Goal: Task Accomplishment & Management: Manage account settings

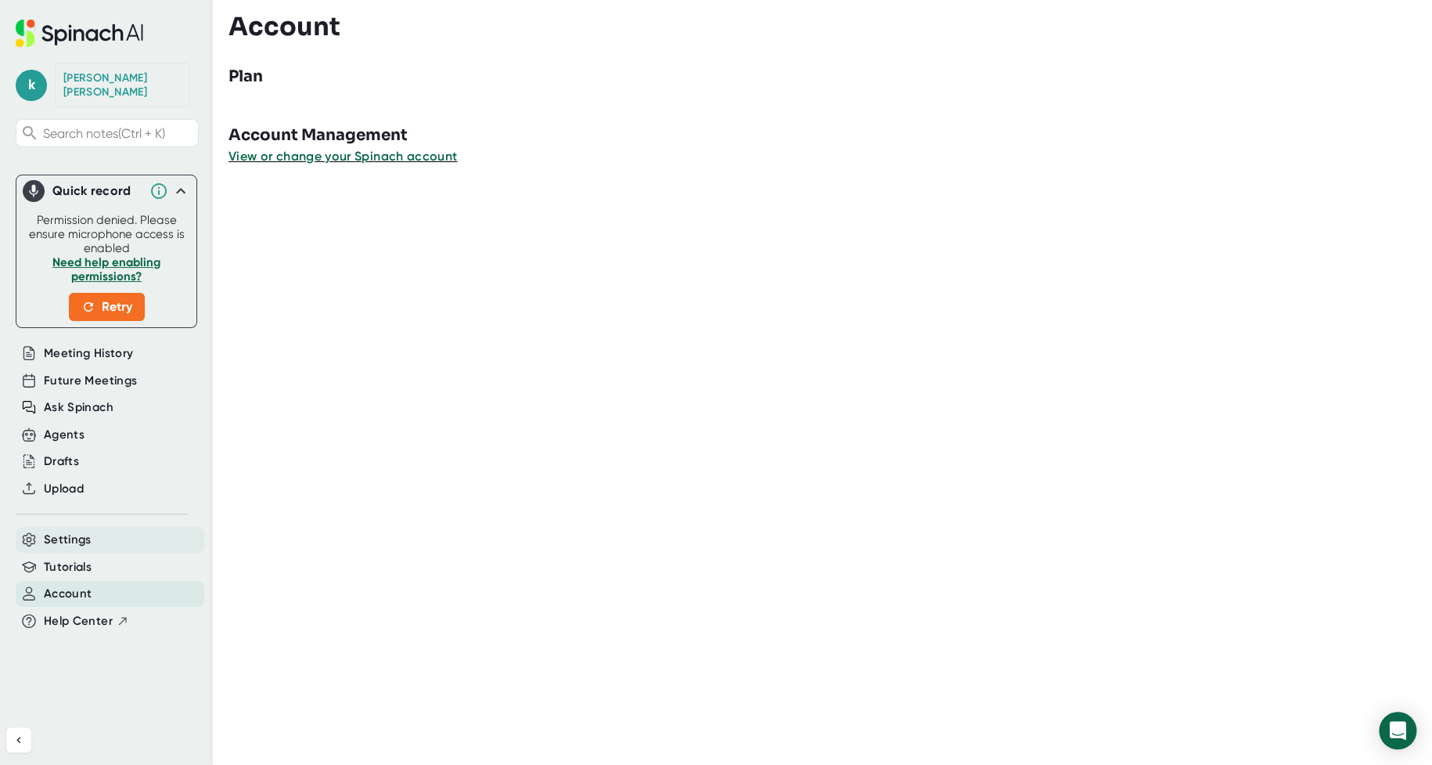
click at [92, 530] on div "Settings" at bounding box center [110, 540] width 189 height 26
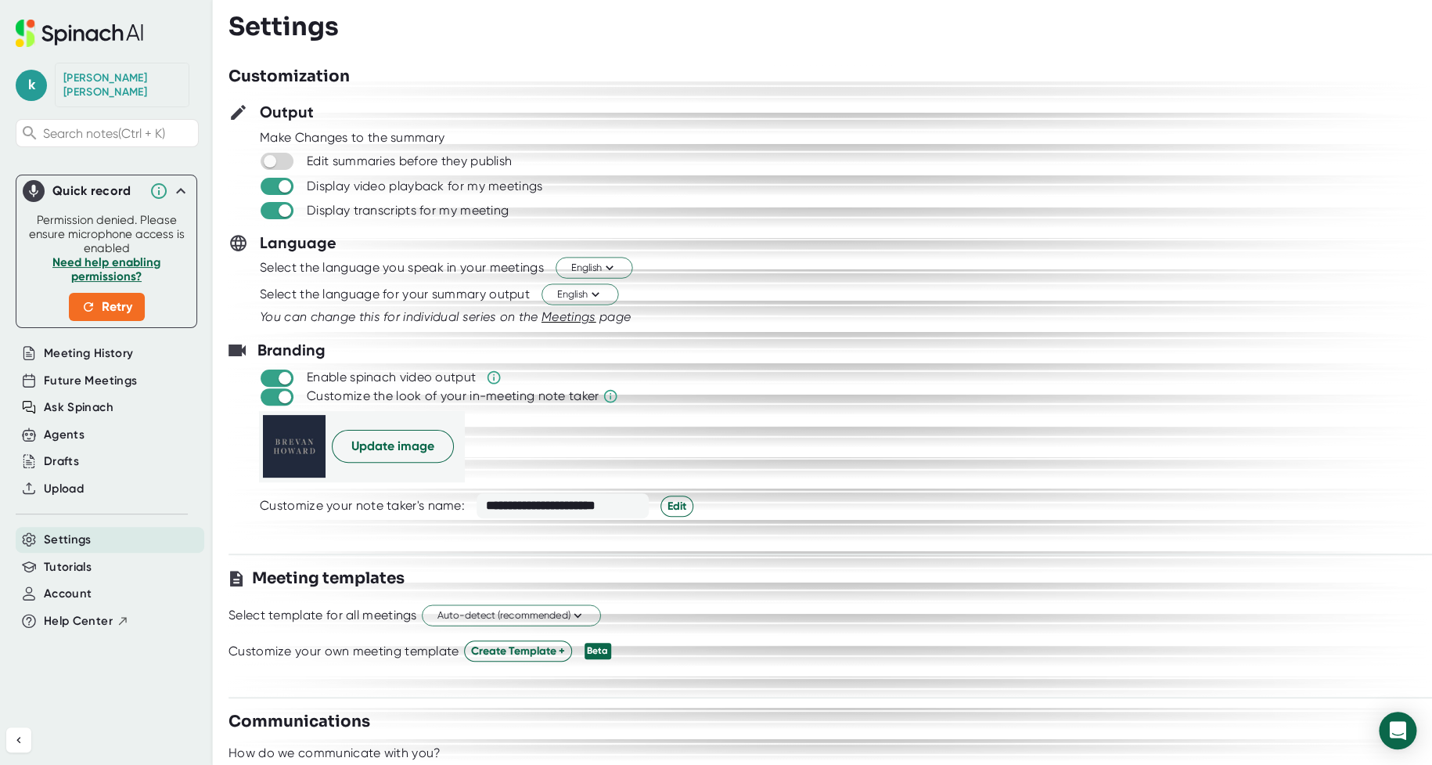
click at [1091, 491] on div at bounding box center [831, 487] width 1204 height 12
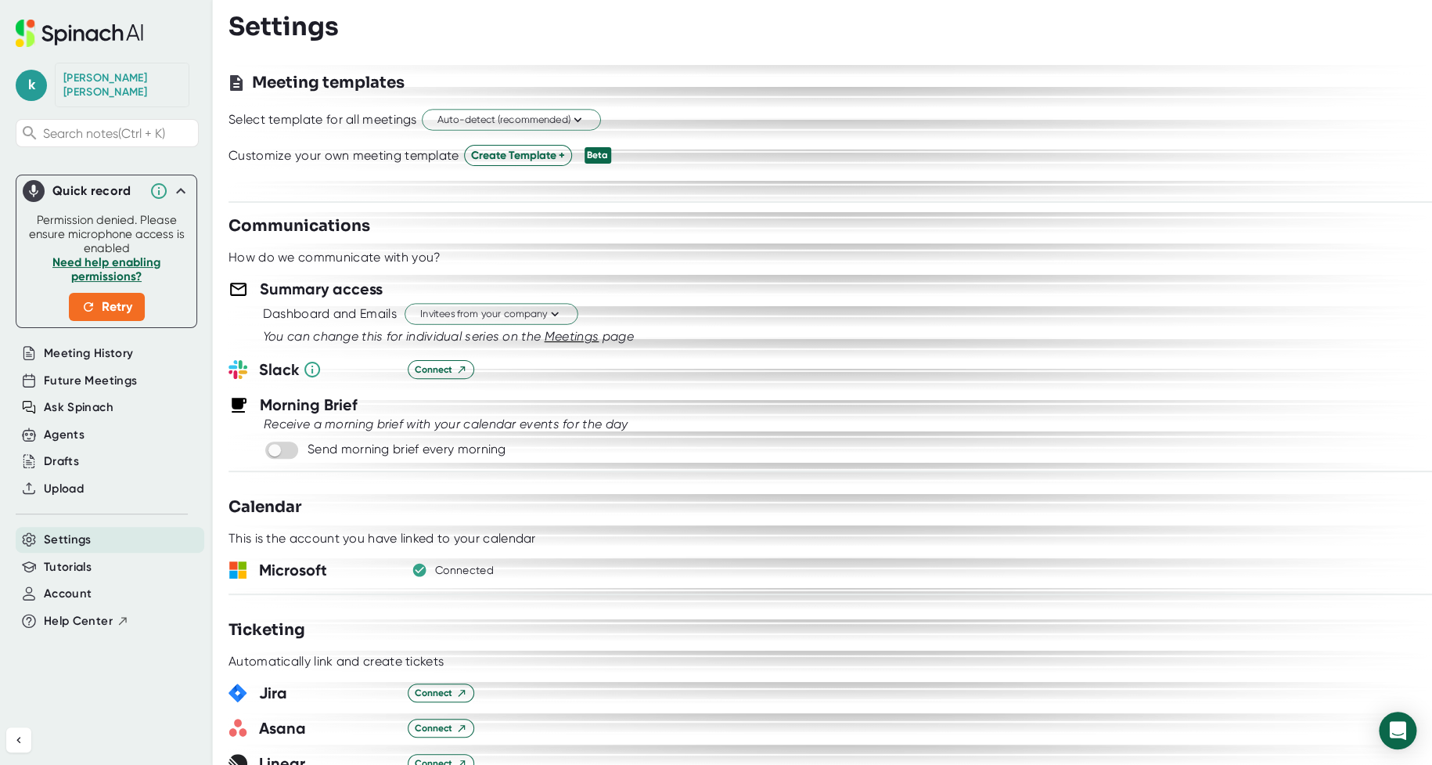
scroll to position [470, 0]
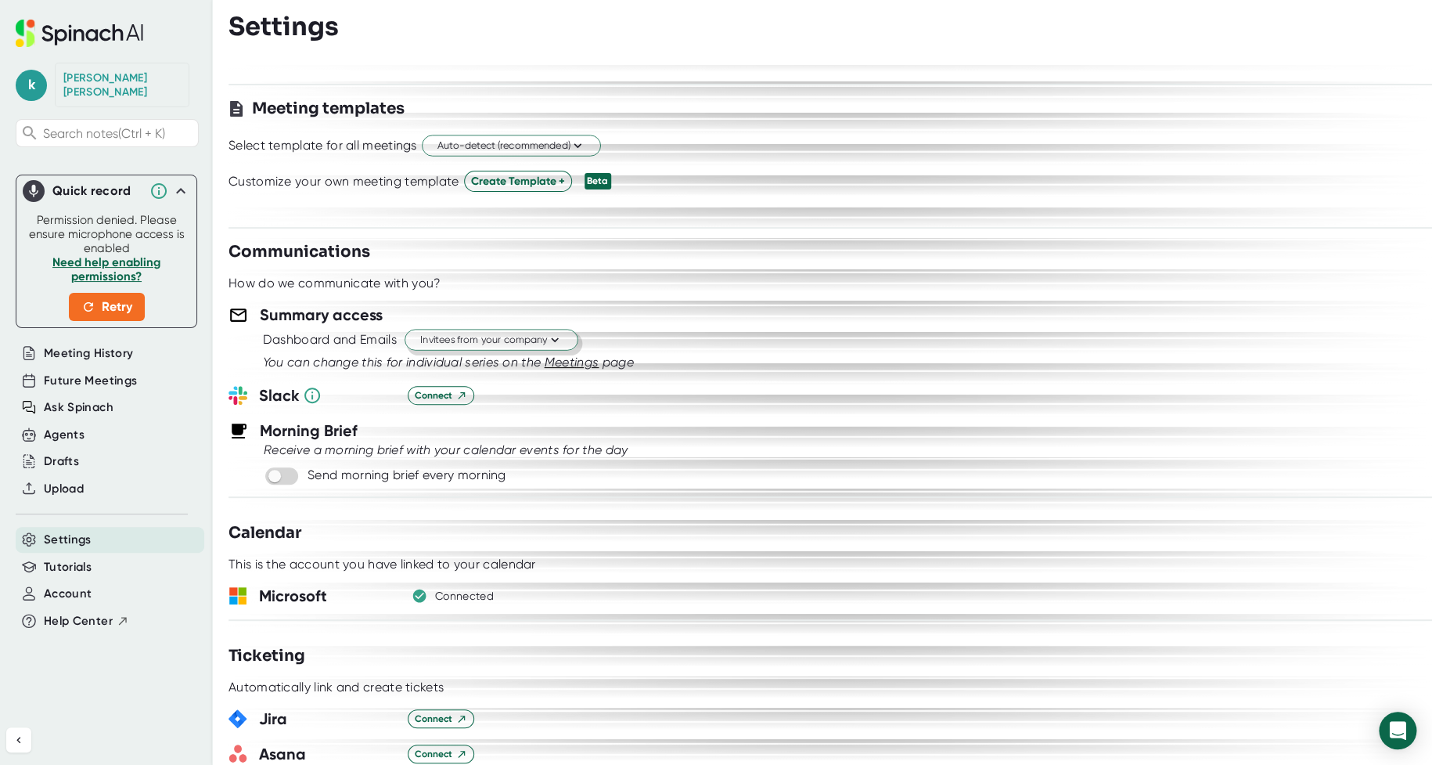
click at [540, 340] on span "Invitees from your company" at bounding box center [491, 340] width 142 height 15
click at [1248, 453] on div at bounding box center [716, 382] width 1432 height 765
drag, startPoint x: 274, startPoint y: 359, endPoint x: 625, endPoint y: 359, distance: 351.4
click at [625, 359] on icon "You can change this for individual series on the Meetings page" at bounding box center [448, 362] width 371 height 15
click at [1080, 454] on div "Receive a morning brief with your calendar events for the day" at bounding box center [831, 450] width 1204 height 16
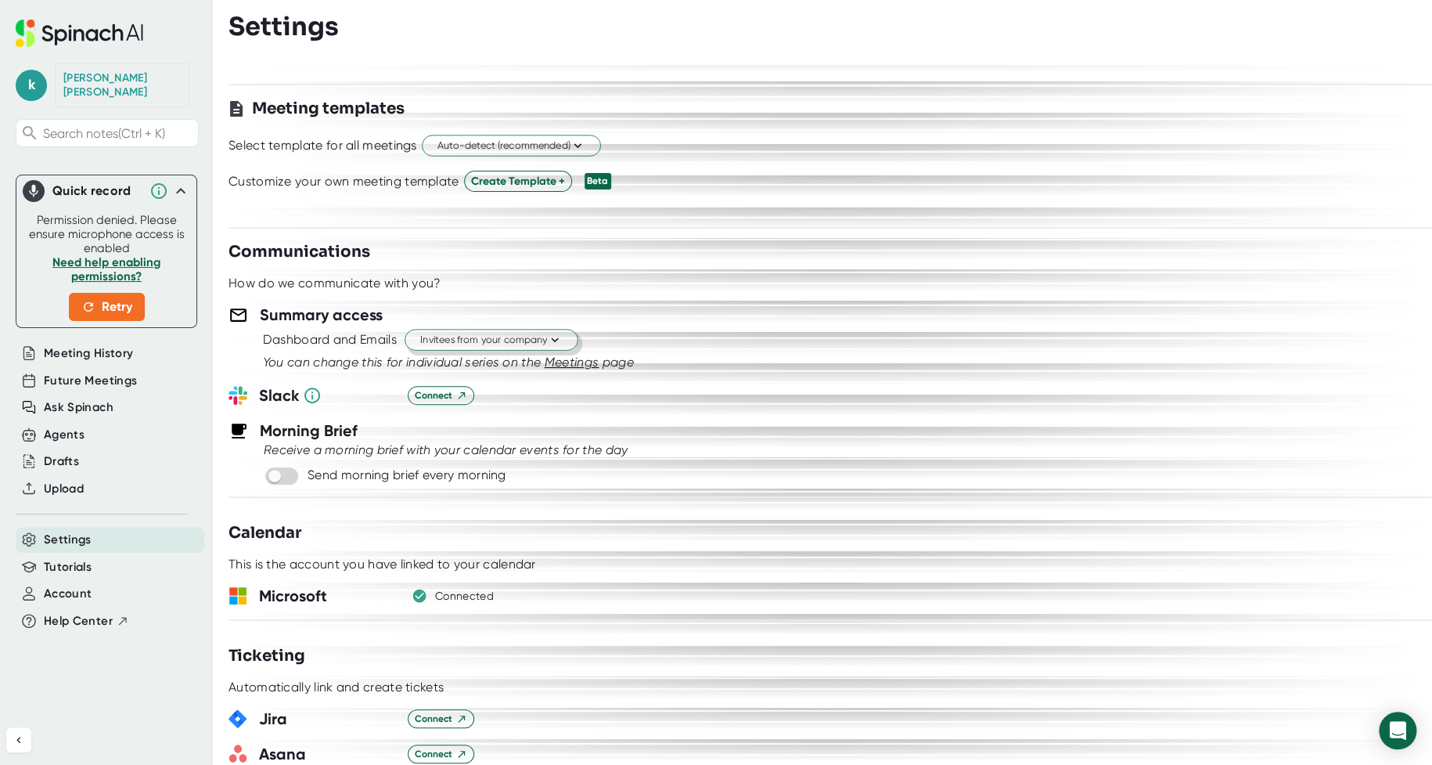
click at [549, 338] on icon at bounding box center [554, 340] width 15 height 15
click at [488, 399] on div "Just the Spinach Host" at bounding box center [470, 399] width 212 height 28
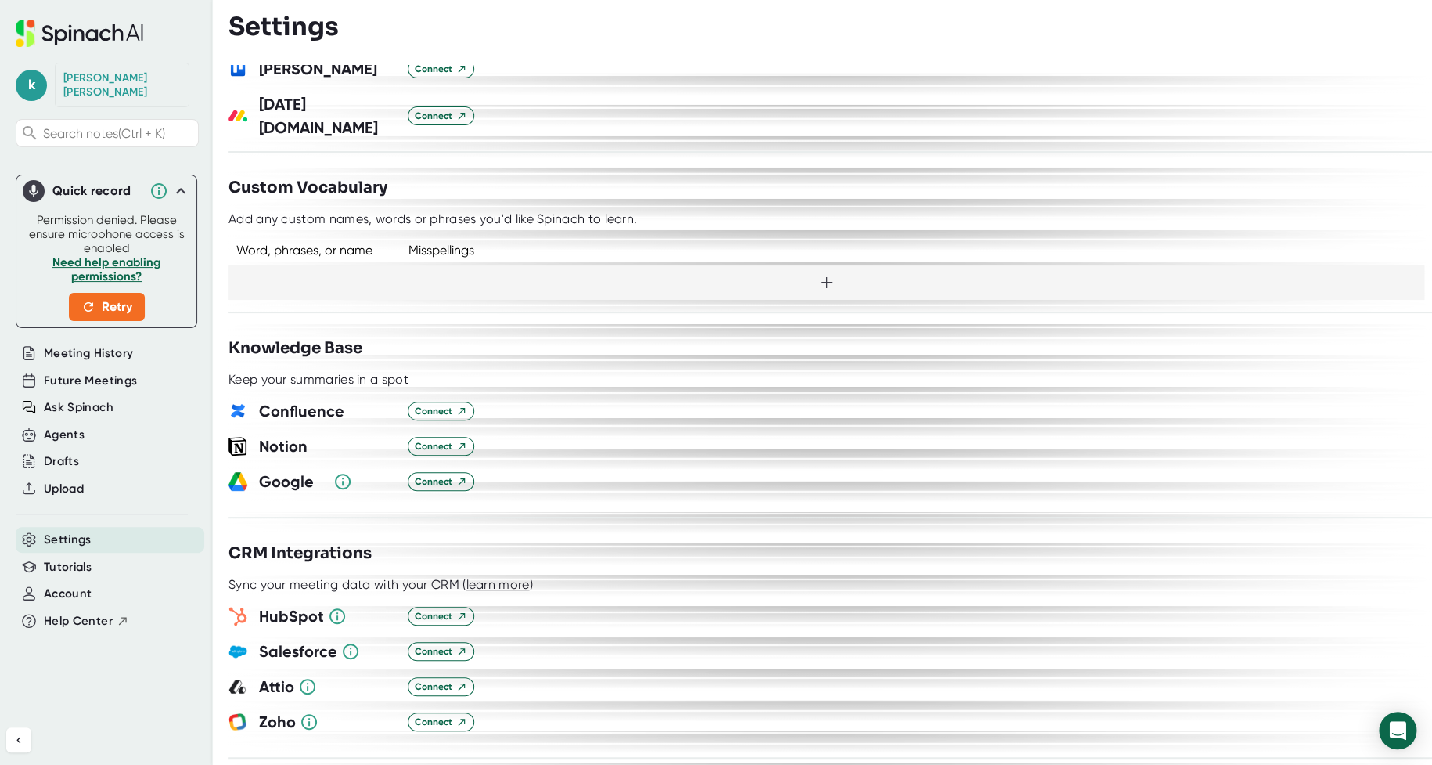
scroll to position [1252, 0]
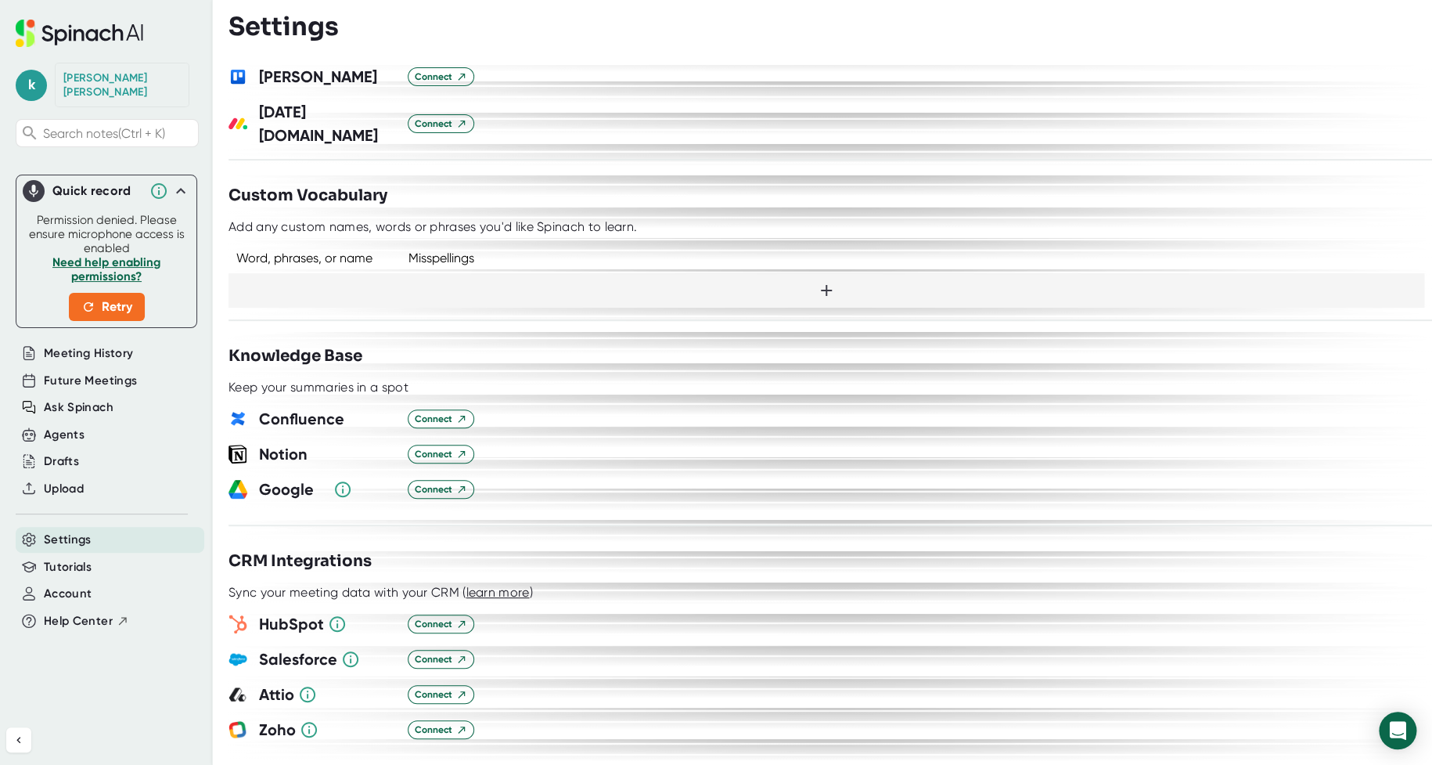
click at [821, 285] on icon at bounding box center [826, 290] width 11 height 11
type input "Albourne"
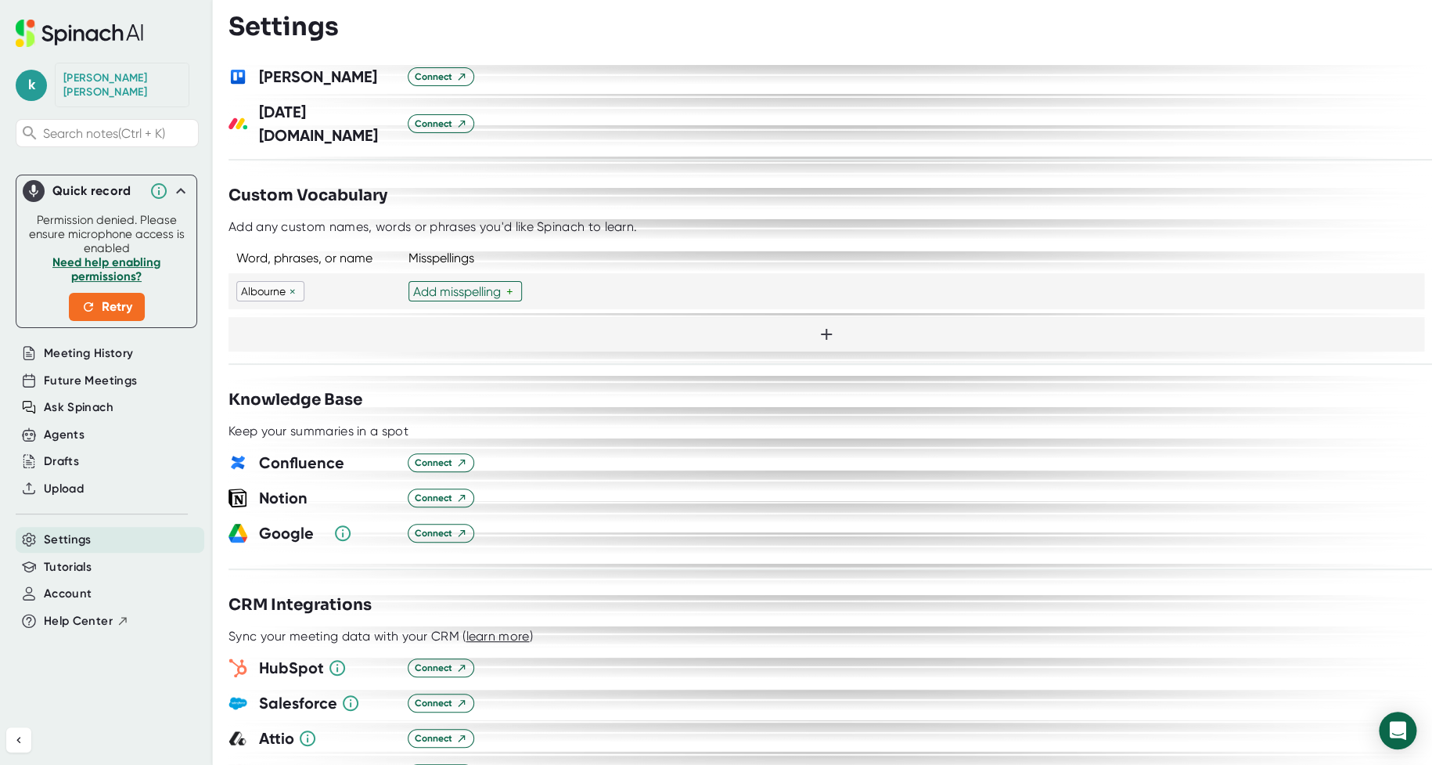
click at [458, 284] on div "Add misspelling" at bounding box center [459, 291] width 93 height 15
type input "All born"
click at [824, 329] on icon at bounding box center [826, 334] width 11 height 11
type input "Aksia"
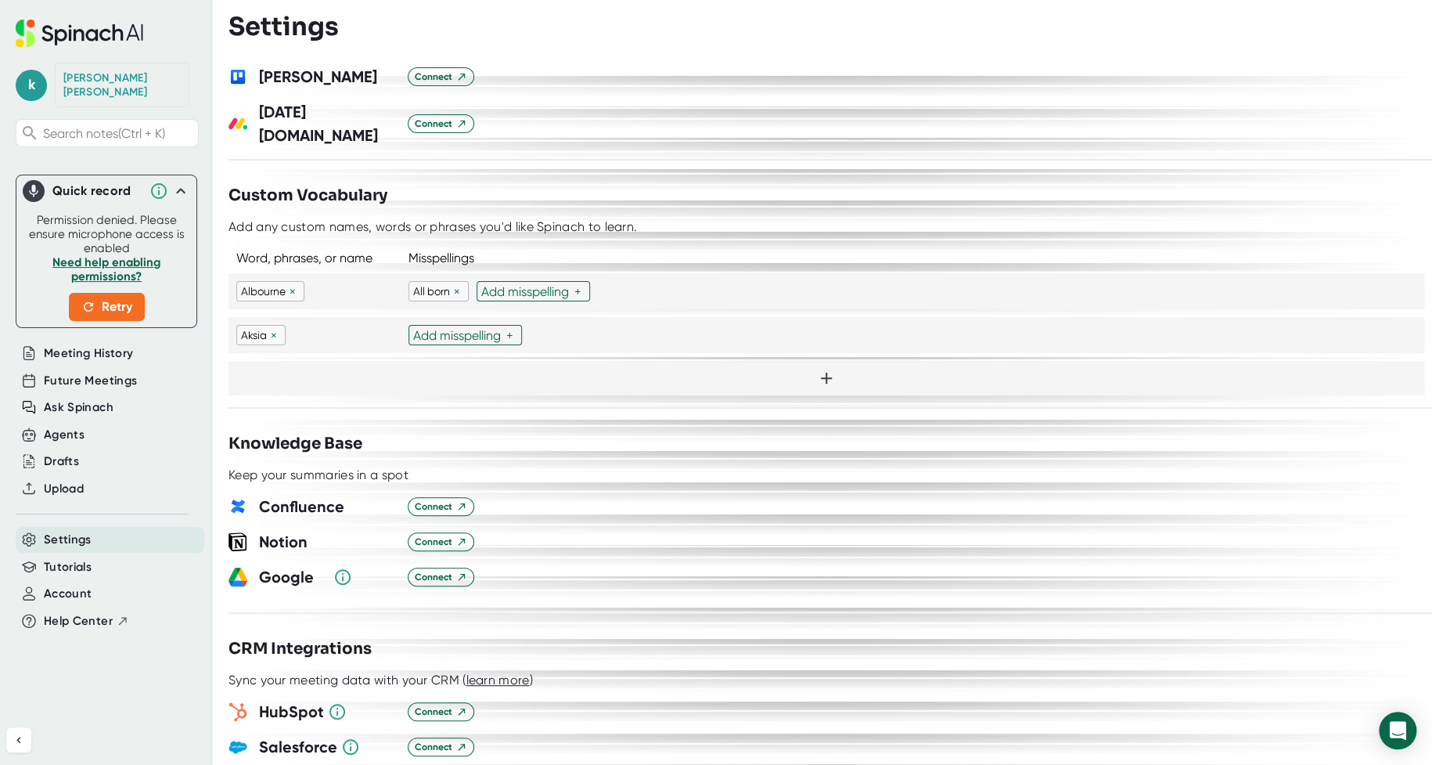
click at [453, 328] on div "Add misspelling" at bounding box center [459, 335] width 93 height 15
type input "Axia"
click at [817, 369] on icon at bounding box center [826, 378] width 19 height 19
click at [247, 372] on input "text" at bounding box center [250, 378] width 19 height 13
type input "[MEDICAL_DATA]"
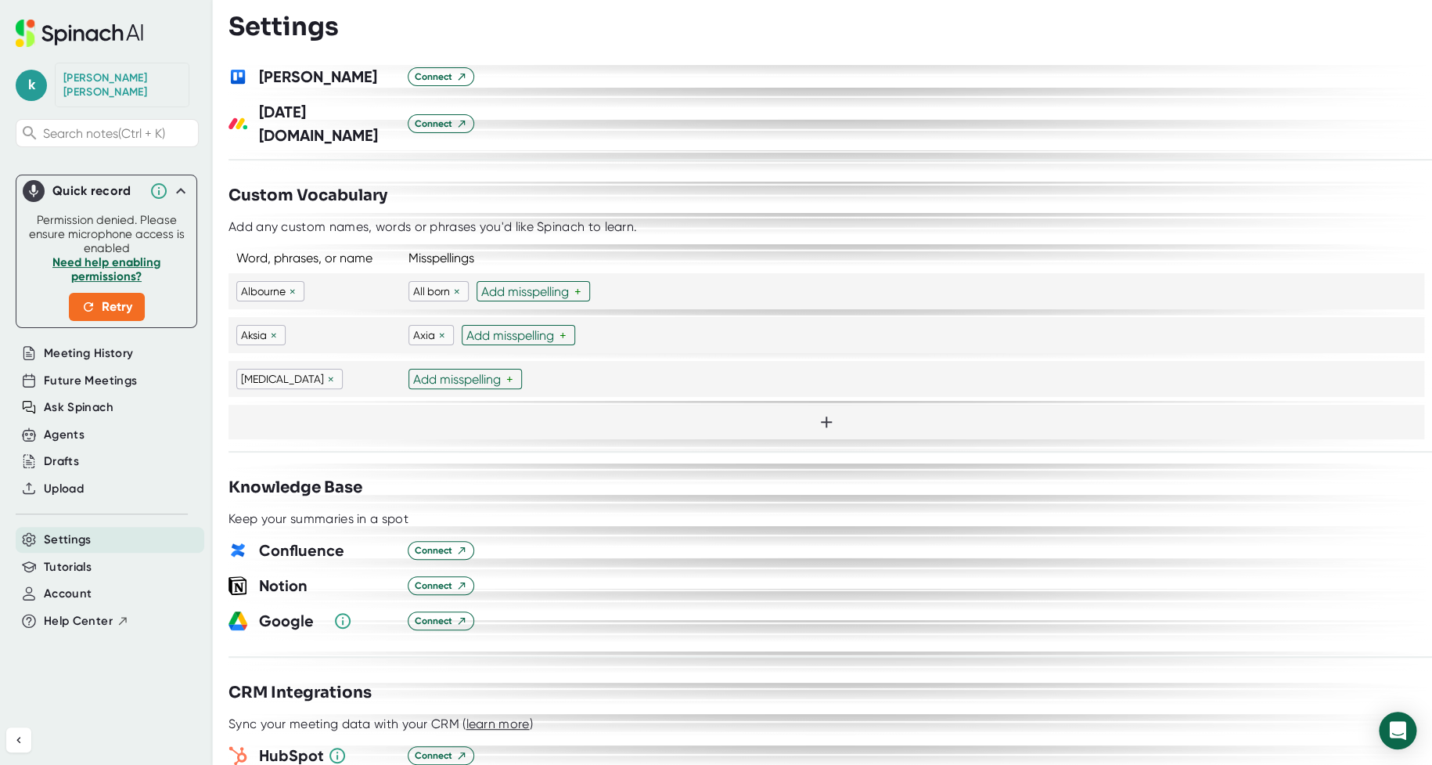
click at [505, 372] on div "Add misspelling" at bounding box center [459, 379] width 93 height 15
click at [428, 373] on input "text" at bounding box center [422, 379] width 19 height 13
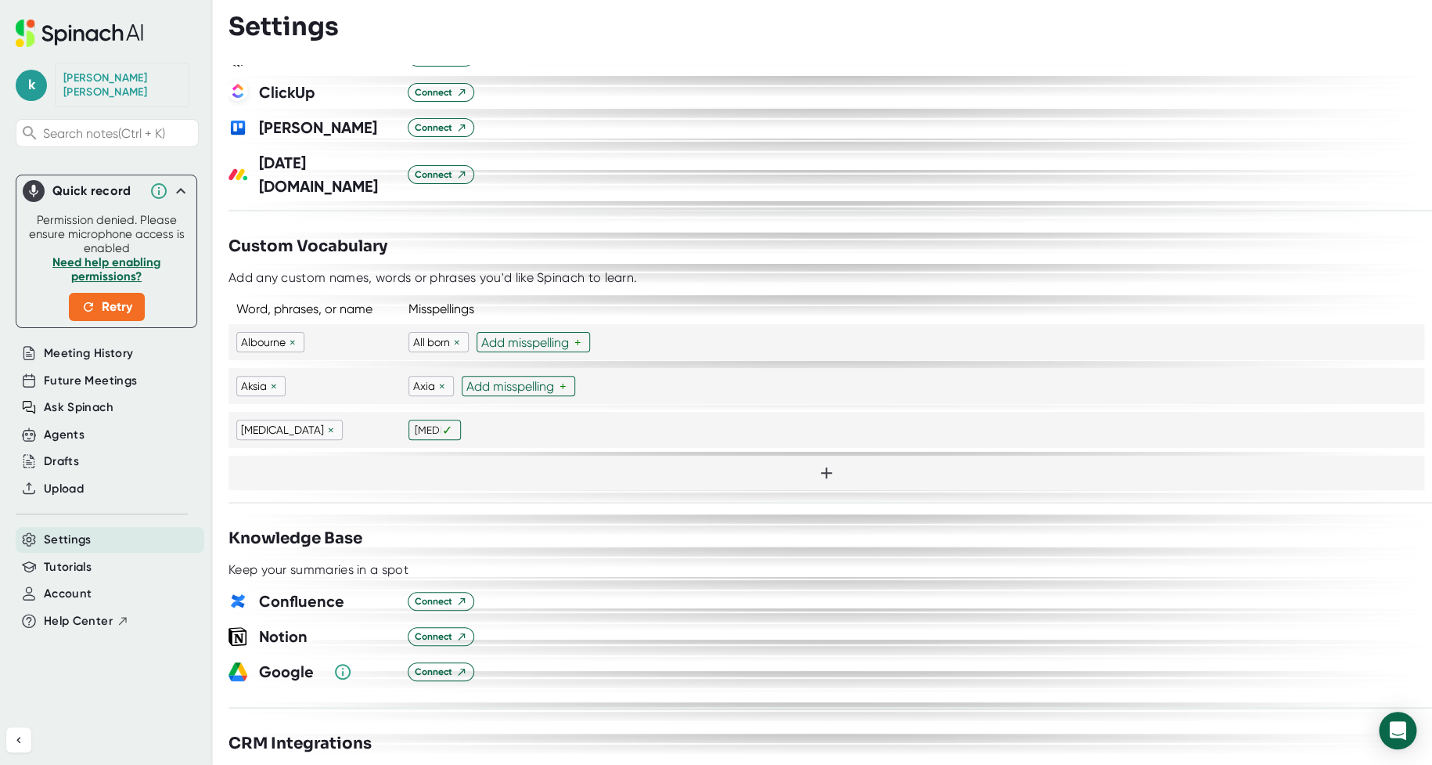
scroll to position [1174, 0]
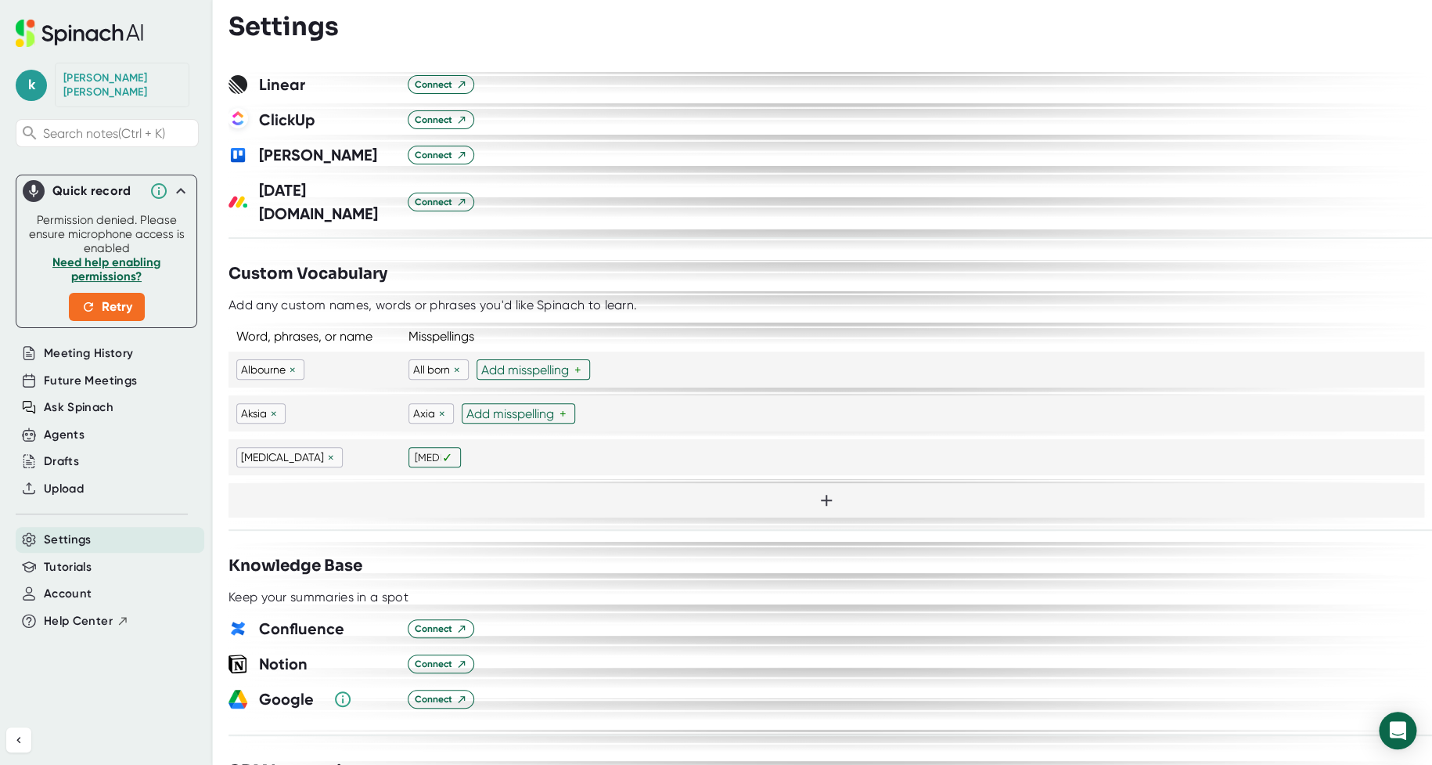
type input "[MEDICAL_DATA]"
click at [801, 488] on div at bounding box center [827, 500] width 1196 height 34
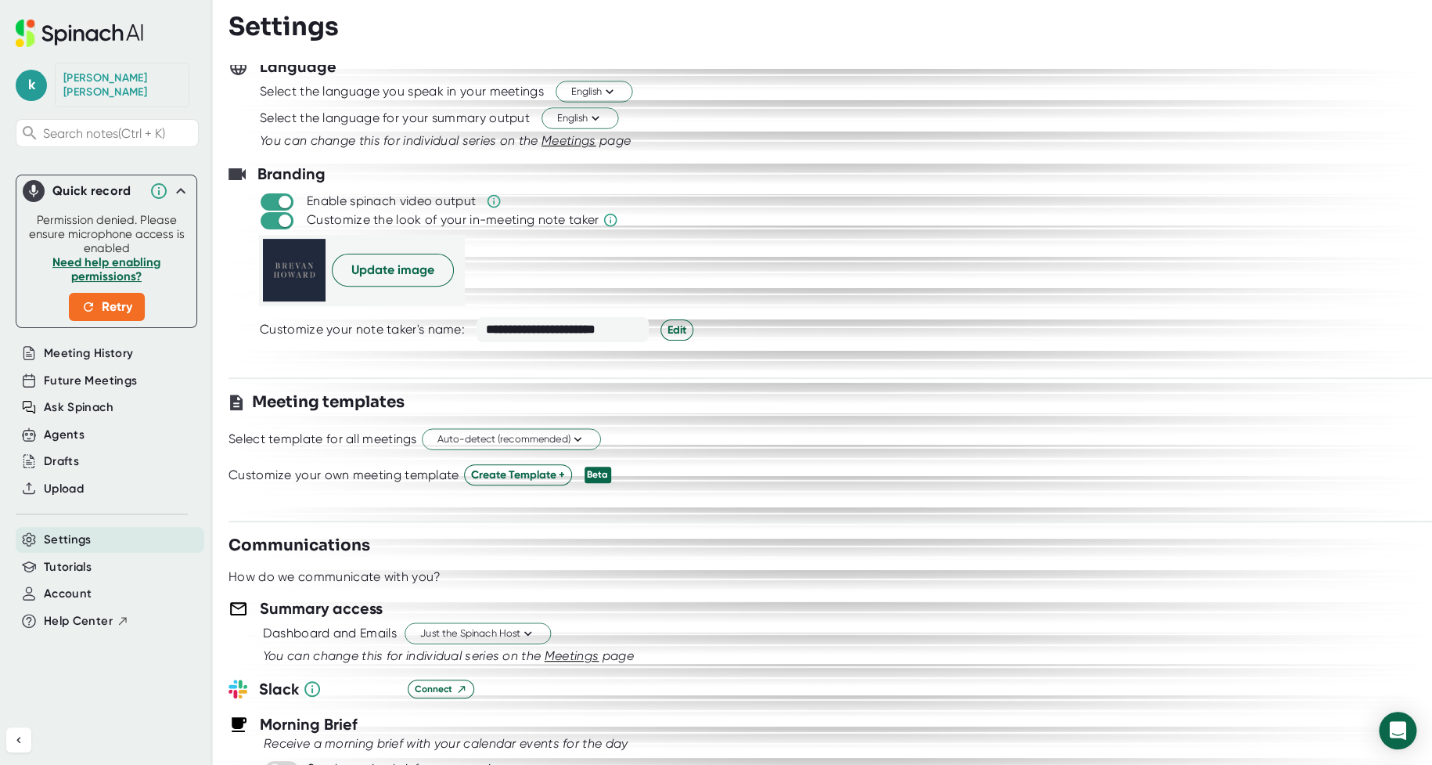
scroll to position [0, 0]
